Goal: Obtain resource: Obtain resource

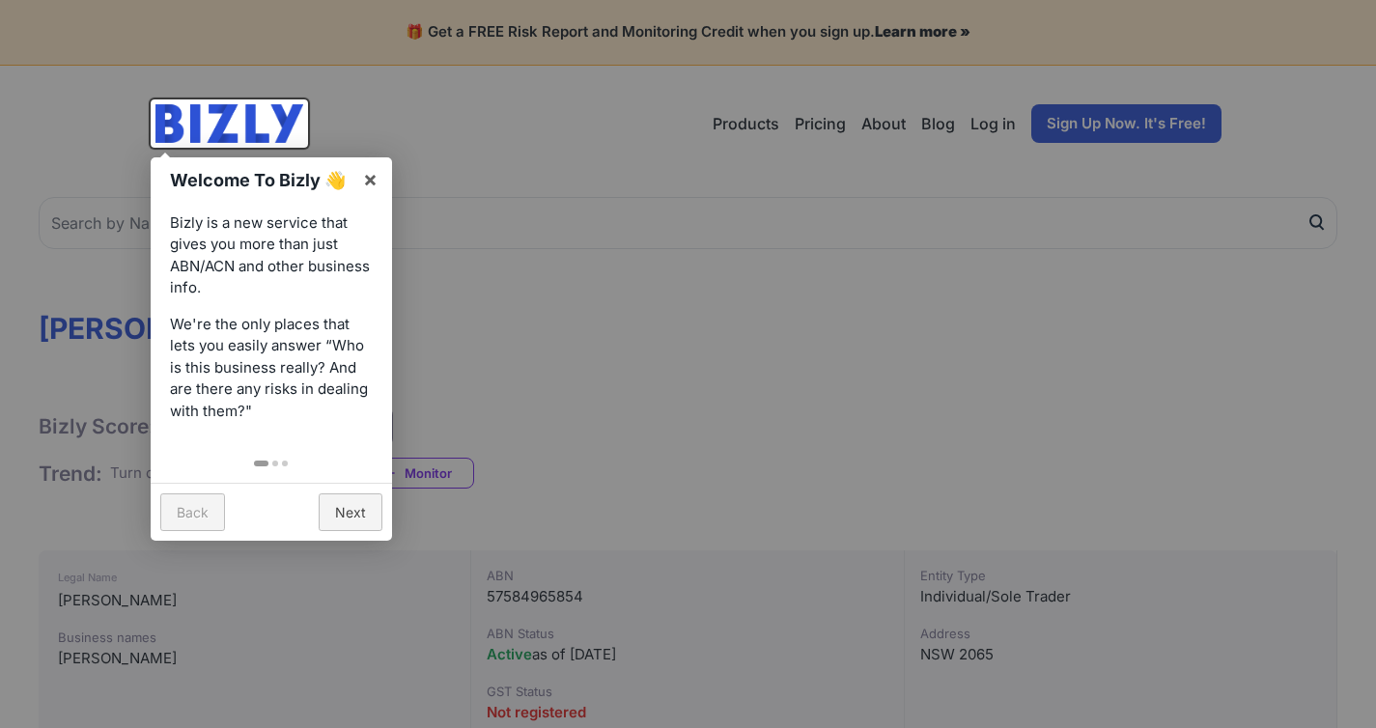
click at [354, 187] on link "×" at bounding box center [370, 178] width 43 height 43
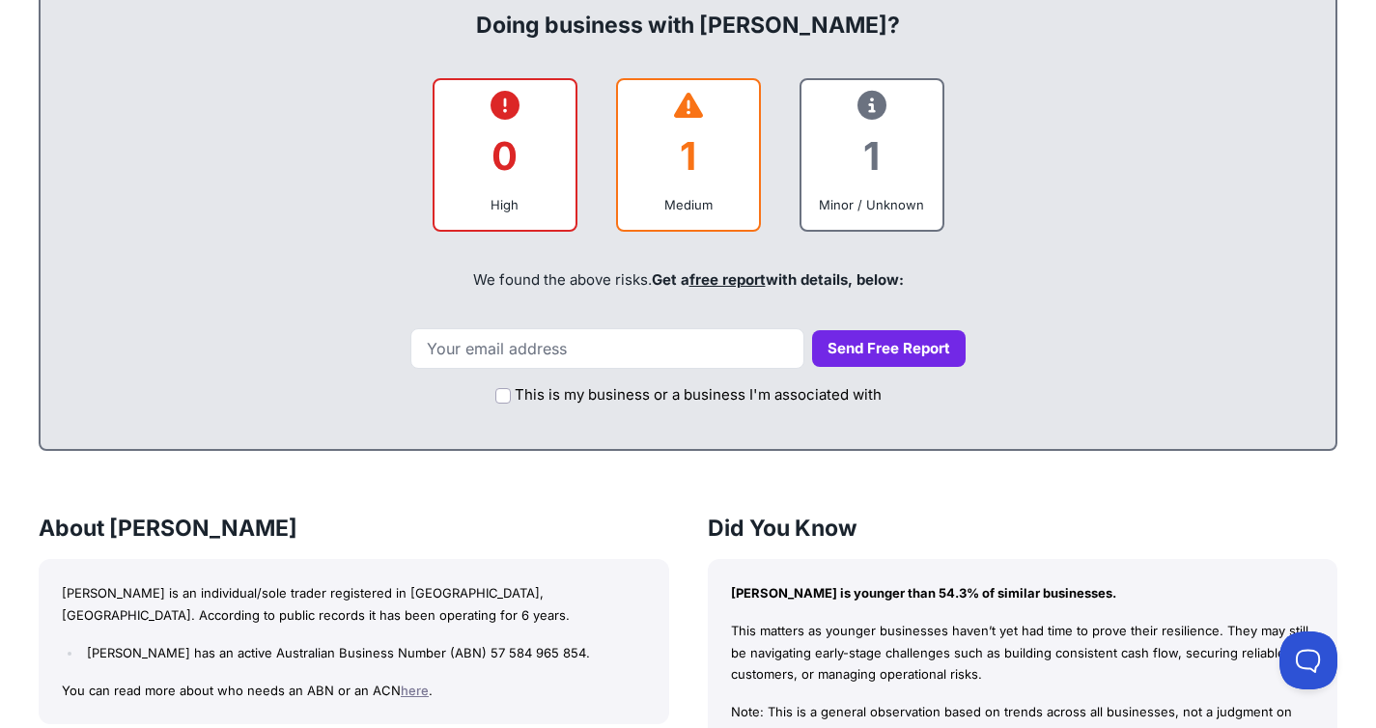
scroll to position [706, 0]
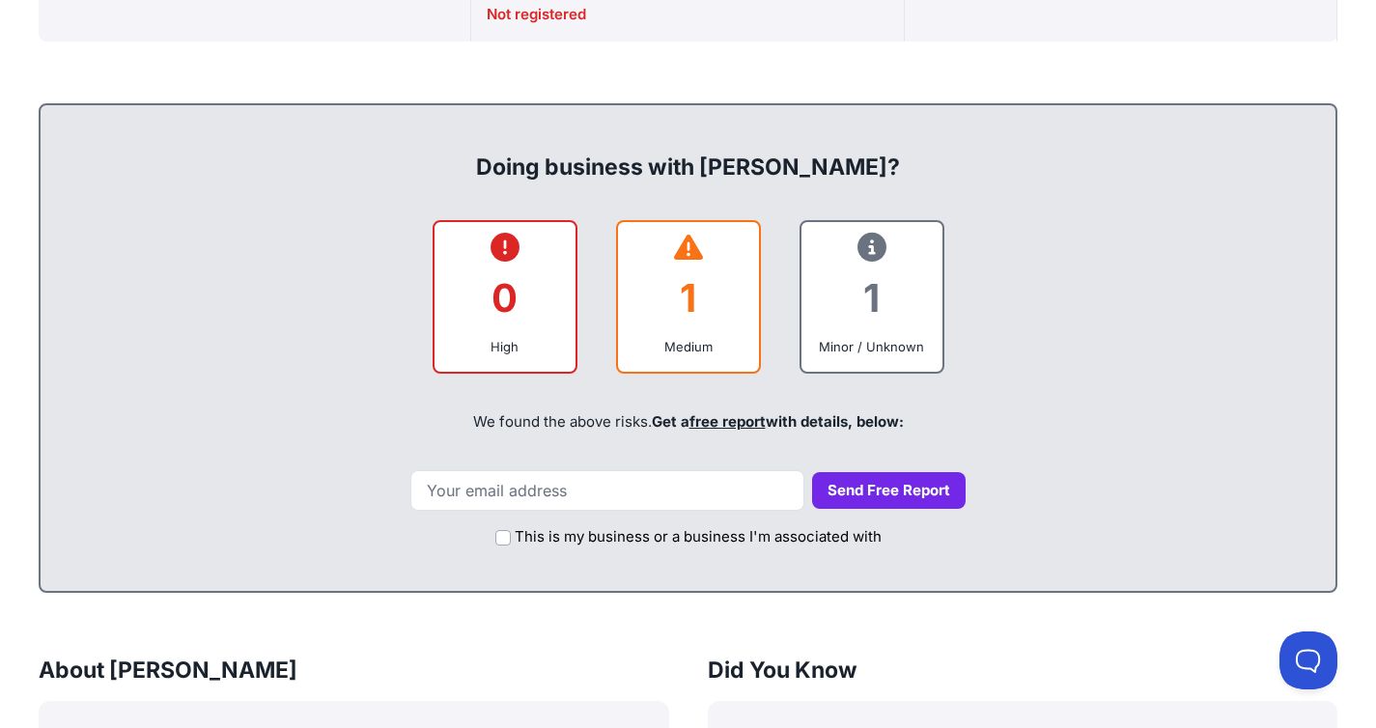
click at [671, 337] on div "Medium" at bounding box center [688, 346] width 110 height 19
click at [671, 528] on label "This is my business or a business I'm associated with" at bounding box center [698, 537] width 367 height 22
click at [511, 530] on input "This is my business or a business I'm associated with" at bounding box center [502, 537] width 15 height 15
click at [671, 528] on label "This is my business or a business I'm associated with" at bounding box center [698, 537] width 367 height 22
click at [511, 530] on input "This is my business or a business I'm associated with" at bounding box center [502, 537] width 15 height 15
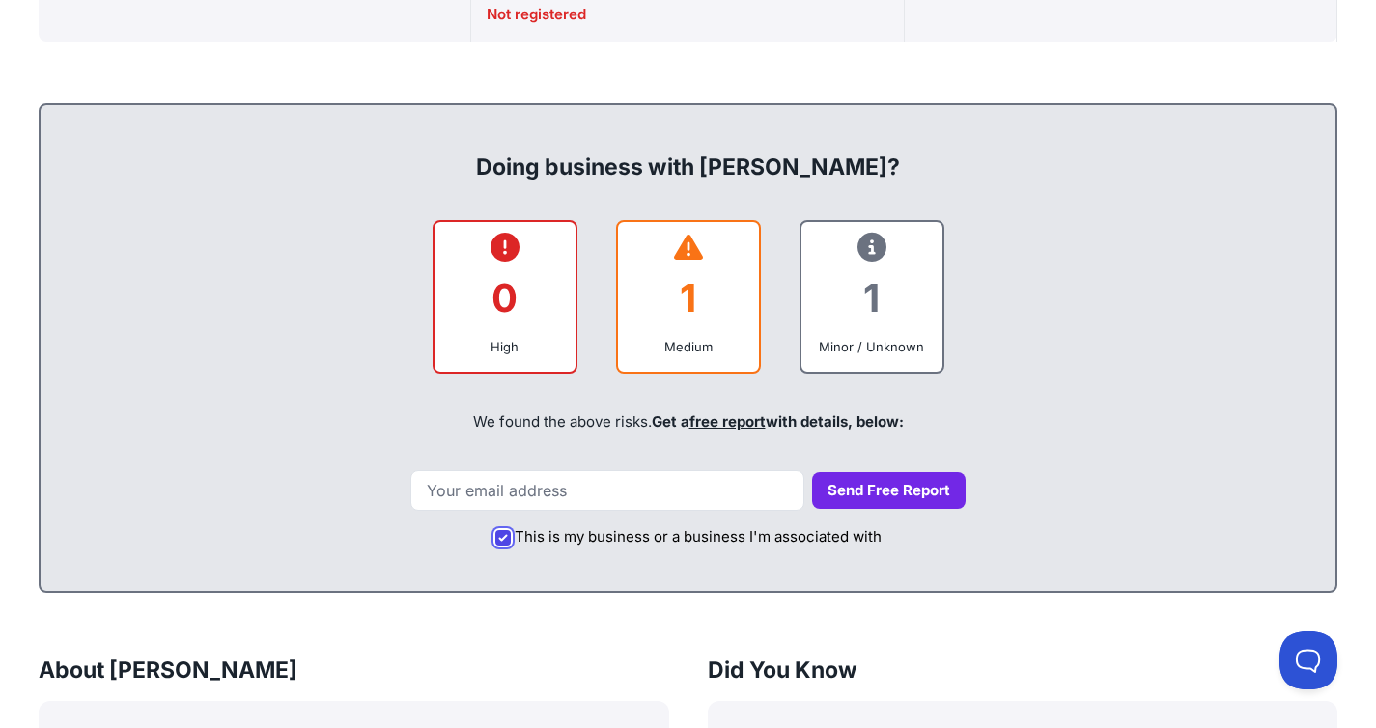
checkbox input "false"
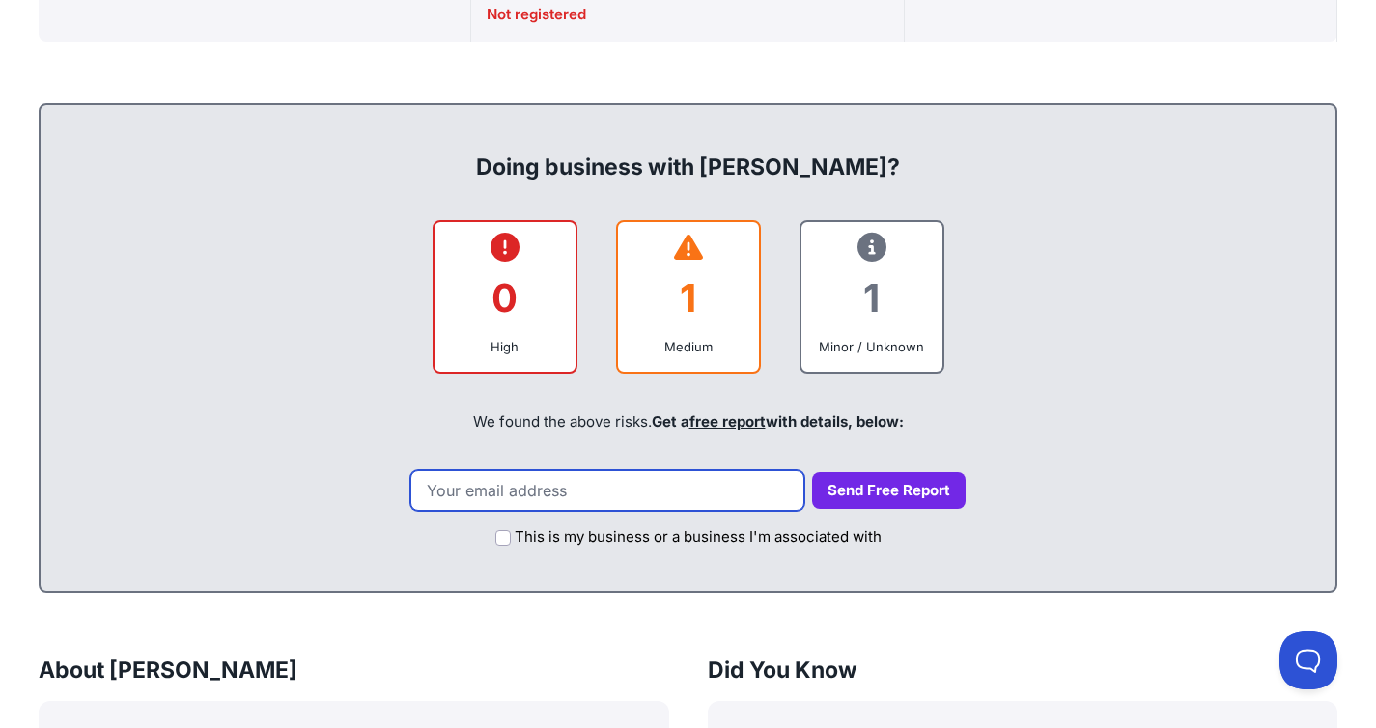
click at [657, 494] on input "email" at bounding box center [607, 490] width 394 height 41
type input "[EMAIL_ADDRESS][DOMAIN_NAME]"
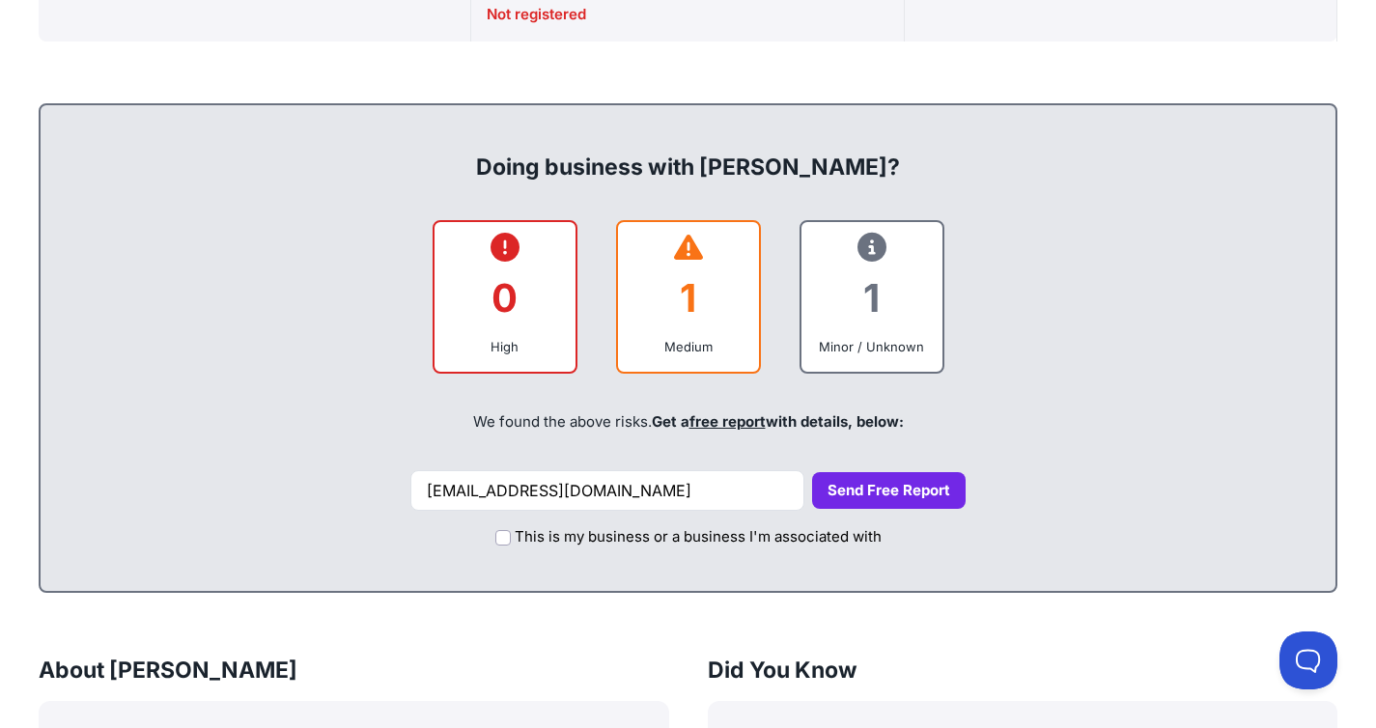
click at [831, 481] on button "Send Free Report" at bounding box center [889, 491] width 154 height 38
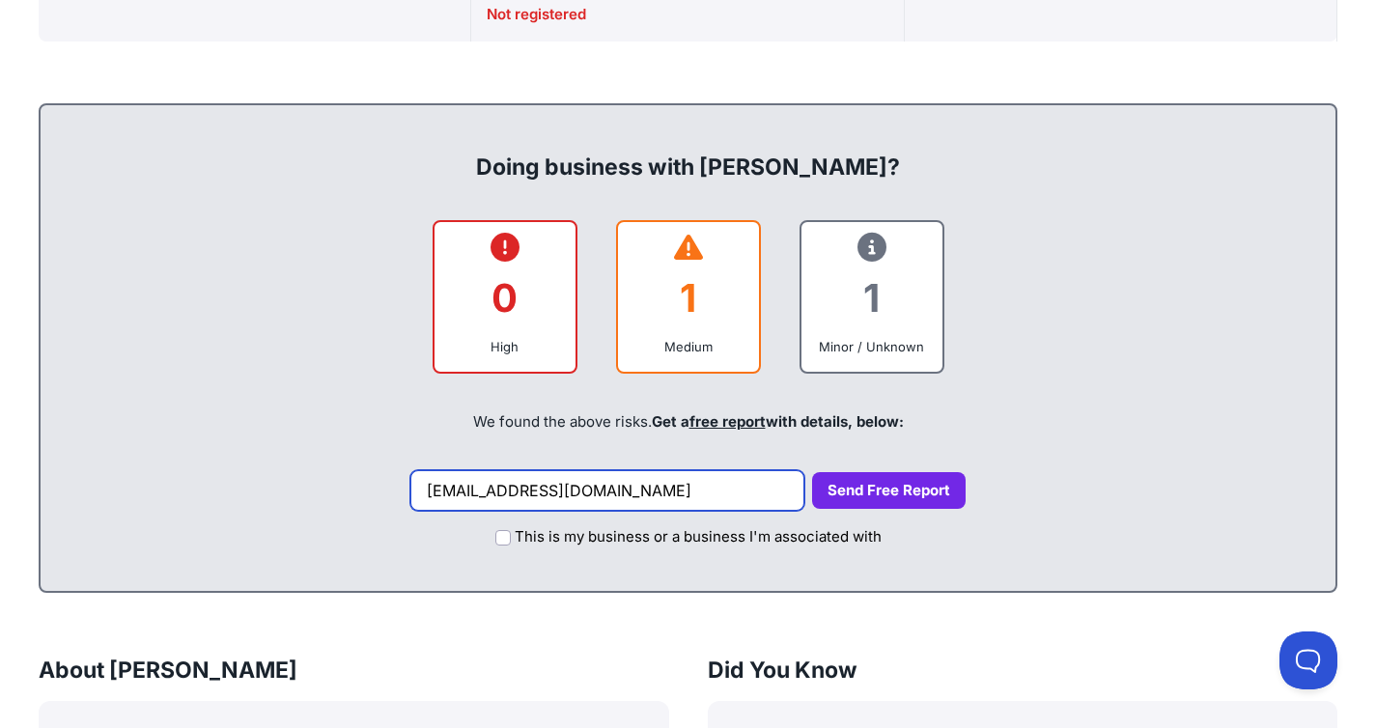
click at [735, 504] on input "[EMAIL_ADDRESS][DOMAIN_NAME]" at bounding box center [607, 490] width 394 height 41
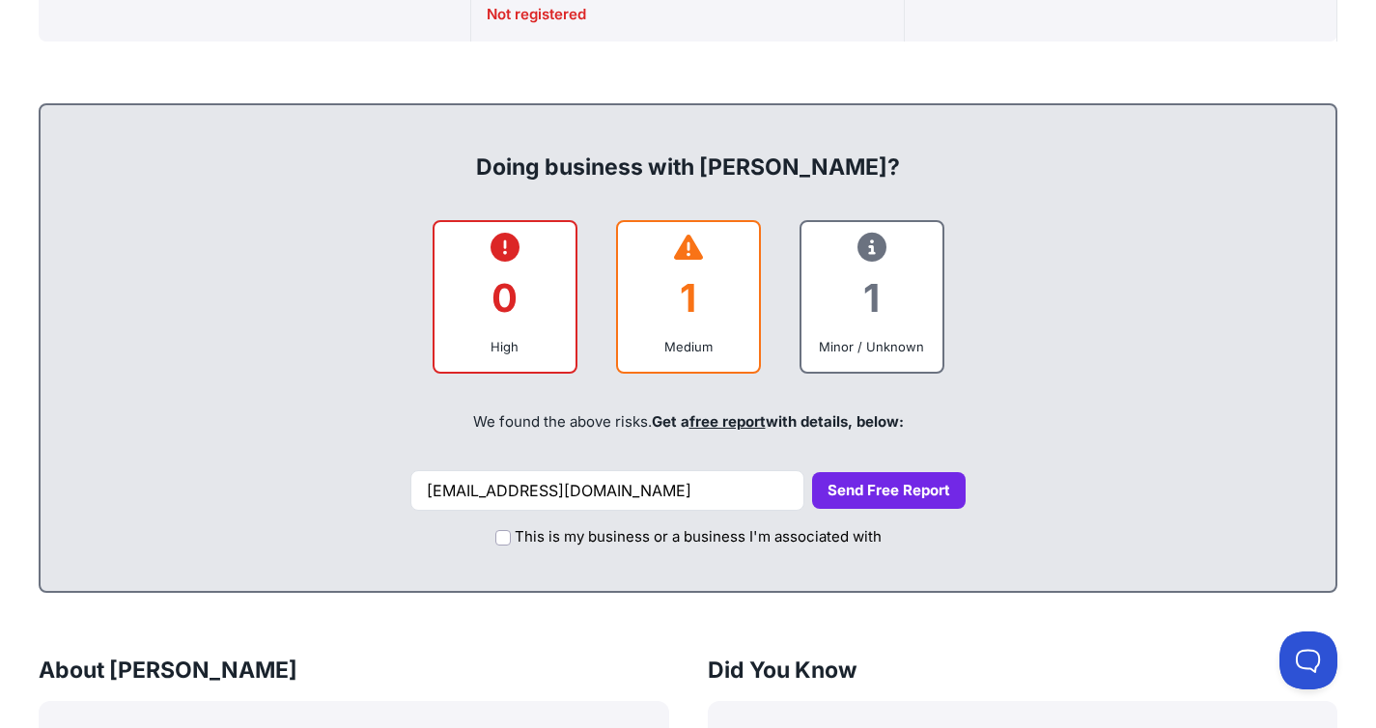
click at [838, 495] on button "Send Free Report" at bounding box center [889, 491] width 154 height 38
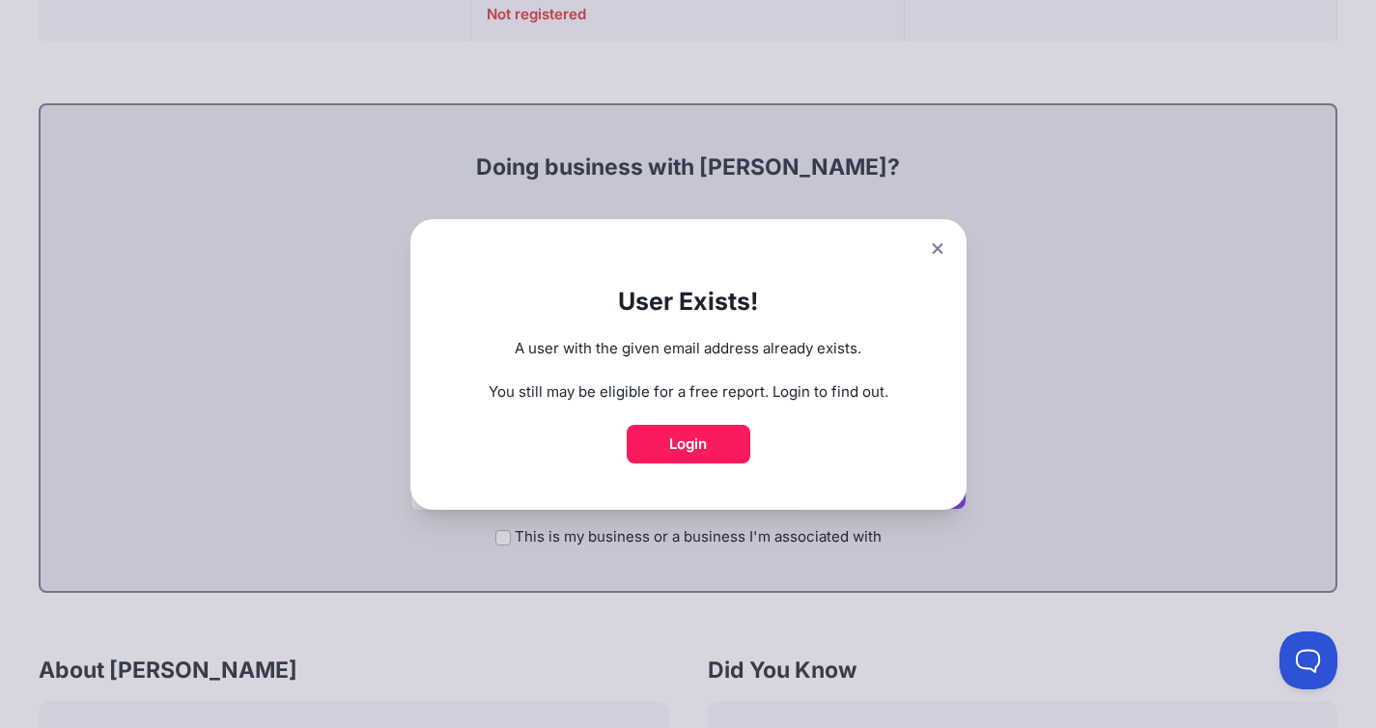
scroll to position [705, 0]
click at [943, 247] on icon at bounding box center [938, 248] width 12 height 13
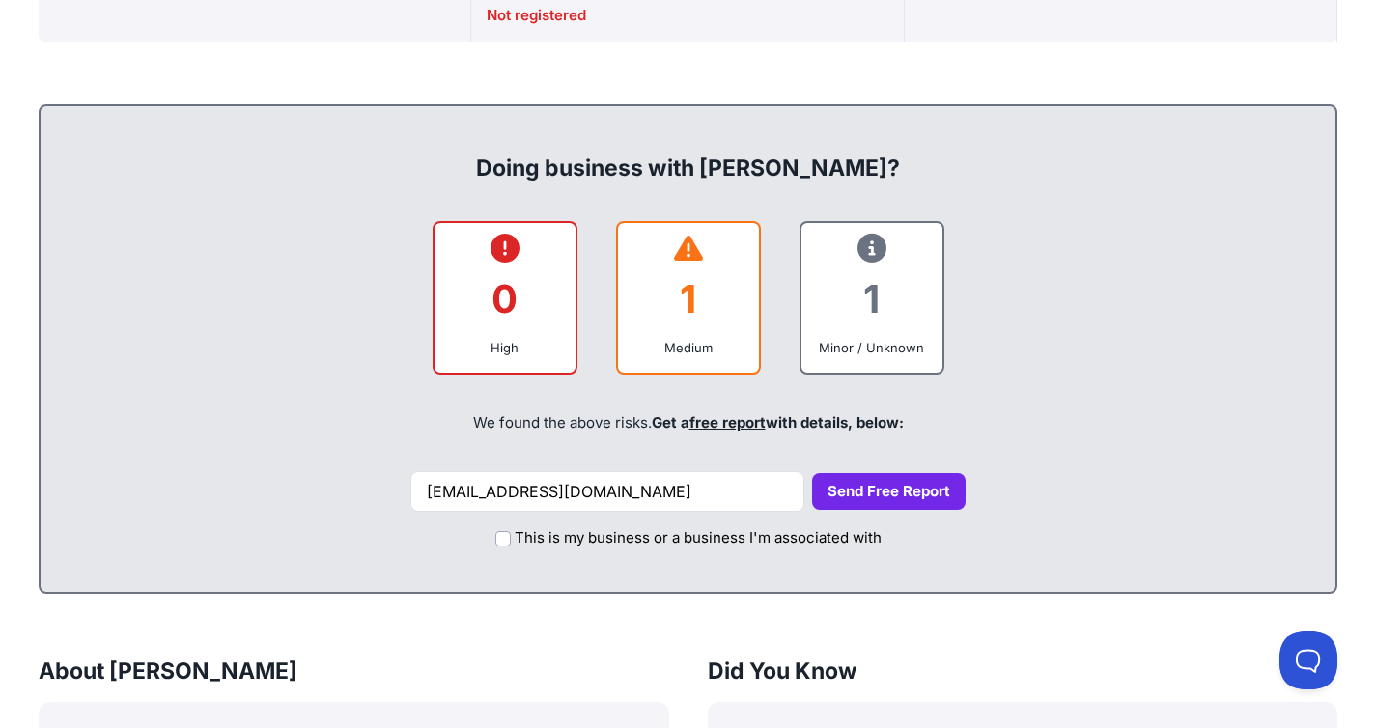
scroll to position [0, 0]
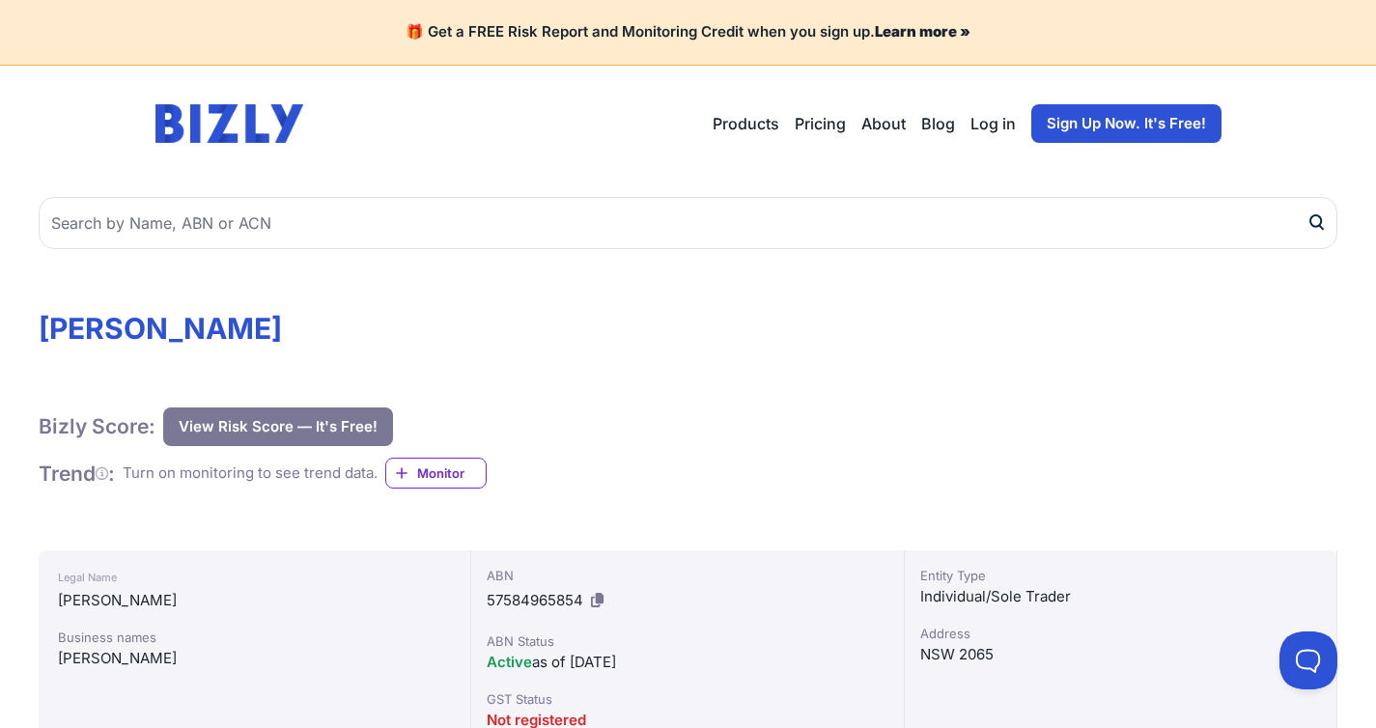
click at [310, 431] on button "View Risk Score — It's Free!" at bounding box center [278, 426] width 230 height 39
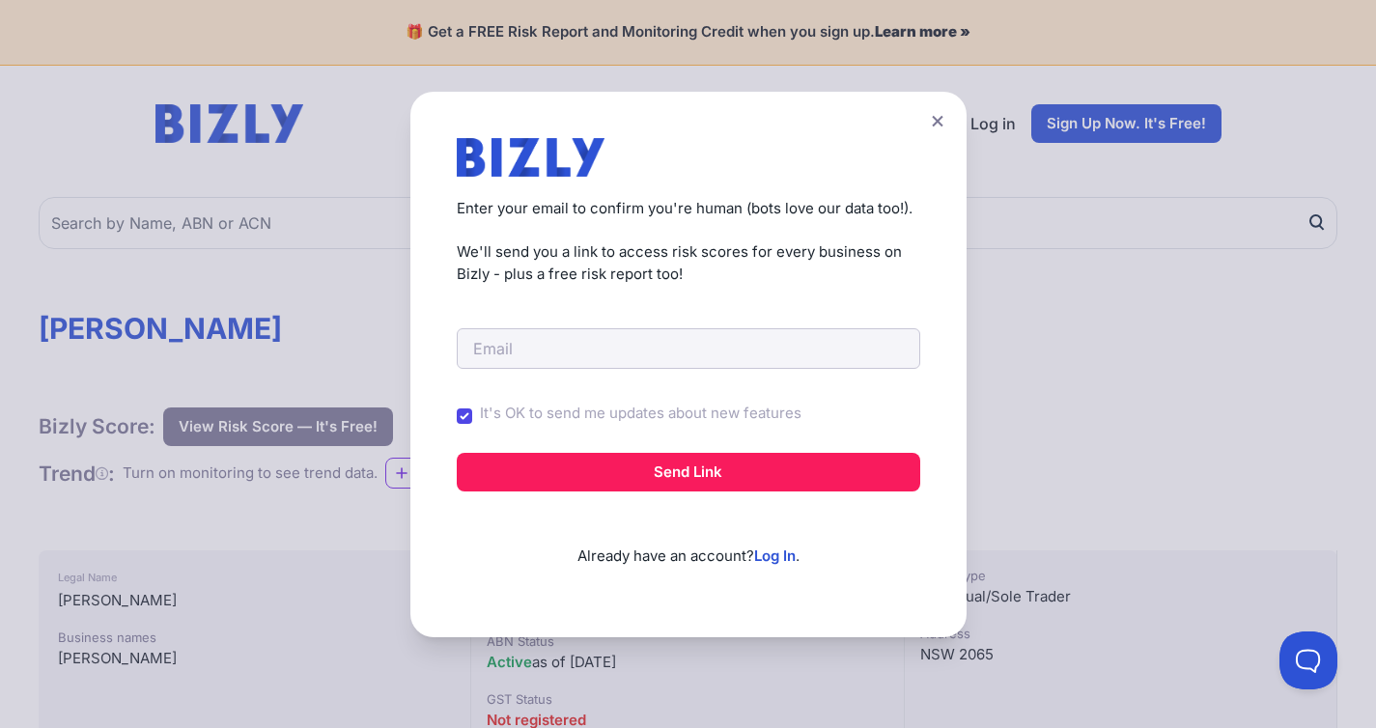
click at [935, 117] on button at bounding box center [937, 121] width 27 height 28
